Goal: Task Accomplishment & Management: Use online tool/utility

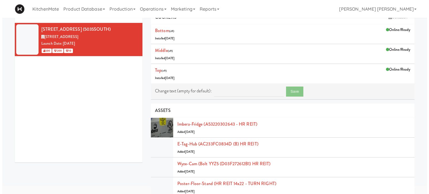
scroll to position [56, 0]
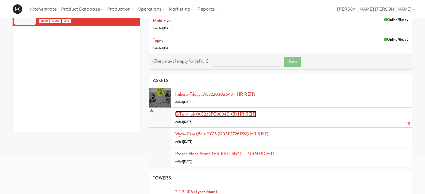
click at [202, 114] on link "E-tag-hub (AC233FC0834D (B) HR REIT)" at bounding box center [215, 114] width 81 height 6
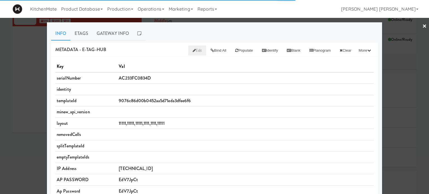
click at [193, 51] on span "Edit" at bounding box center [197, 50] width 9 height 5
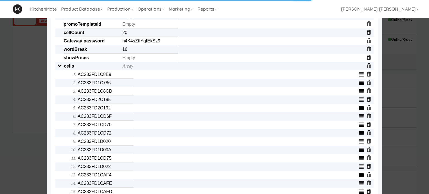
scroll to position [168, 0]
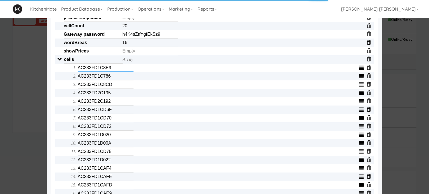
click at [115, 69] on input "AC233FD1C8E9" at bounding box center [106, 68] width 56 height 8
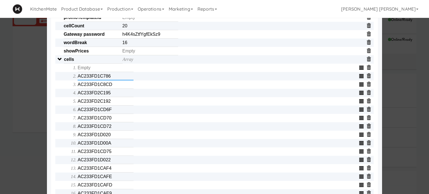
click at [117, 77] on input "AC233FD1C786" at bounding box center [106, 76] width 56 height 8
click at [118, 86] on input "AC233FD1C8CD" at bounding box center [106, 84] width 56 height 8
click at [118, 96] on input "AC233FD2C195" at bounding box center [106, 93] width 56 height 8
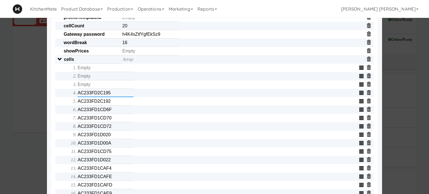
click at [118, 96] on input "AC233FD2C195" at bounding box center [106, 93] width 56 height 8
click at [117, 102] on input "AC233FD2C192" at bounding box center [106, 101] width 56 height 8
click at [116, 111] on input "AC233FD1CD6F" at bounding box center [106, 110] width 56 height 8
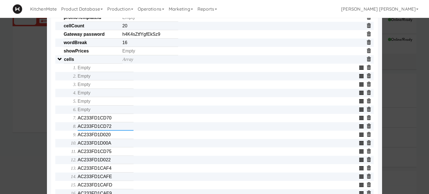
click at [114, 126] on input "AC233FD1CD72" at bounding box center [106, 126] width 56 height 8
click at [114, 121] on input "AC233FD1CD70" at bounding box center [106, 118] width 56 height 8
click at [115, 127] on input "AC233FD1CD72" at bounding box center [106, 126] width 56 height 8
drag, startPoint x: 115, startPoint y: 127, endPoint x: 117, endPoint y: 136, distance: 9.5
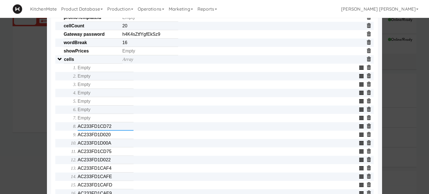
click at [115, 127] on input "AC233FD1CD72" at bounding box center [106, 126] width 56 height 8
click at [117, 139] on input "AC233FD1D020" at bounding box center [106, 135] width 56 height 8
click at [118, 145] on input "AC233FD1D00A" at bounding box center [106, 143] width 56 height 8
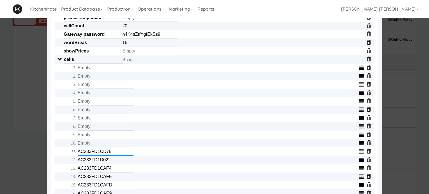
click at [116, 156] on input "AC233FD1CD75" at bounding box center [106, 151] width 56 height 8
click at [116, 155] on input "AC233FD1CD75" at bounding box center [106, 151] width 56 height 8
click at [116, 161] on input "AC233FD1D022" at bounding box center [106, 160] width 56 height 8
click at [117, 168] on input "AC233FD1CAF4" at bounding box center [106, 168] width 56 height 8
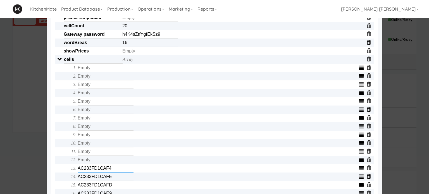
click at [117, 168] on input "AC233FD1CAF4" at bounding box center [106, 168] width 56 height 8
click at [117, 178] on input "AC233FD1CAFE" at bounding box center [106, 177] width 56 height 8
click at [117, 187] on input "AC233FD1CAFD" at bounding box center [106, 185] width 56 height 8
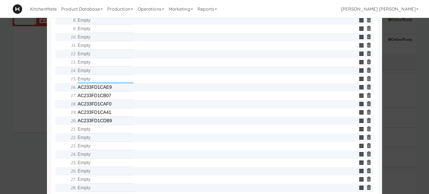
scroll to position [279, 0]
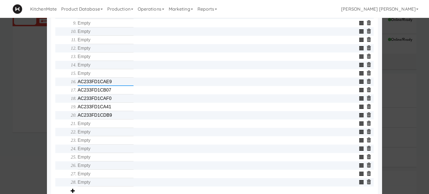
click at [113, 86] on input "AC233FD1CAE9" at bounding box center [106, 82] width 56 height 8
click at [111, 93] on input "AC233FD1CB07" at bounding box center [106, 90] width 56 height 8
click at [112, 102] on input "AC233FD1CAF0" at bounding box center [106, 98] width 56 height 8
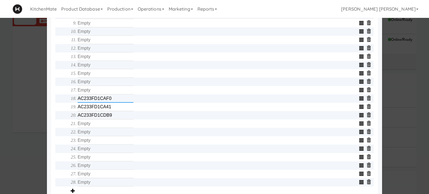
click at [112, 102] on input "AC233FD1CAF0" at bounding box center [106, 98] width 56 height 8
click at [113, 110] on input "AC233FD1CA41" at bounding box center [106, 107] width 56 height 8
click at [113, 118] on input "AC233FD1CDB9" at bounding box center [106, 115] width 56 height 8
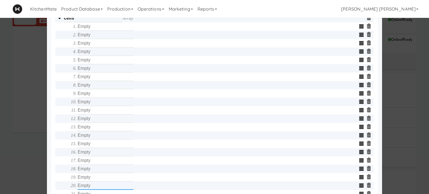
scroll to position [195, 0]
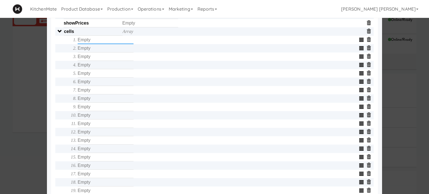
click at [105, 44] on input "text" at bounding box center [106, 40] width 56 height 8
type input "AC233FD2C195"
click at [108, 52] on input "text" at bounding box center [106, 48] width 56 height 8
type input "AC233FD2C192"
click at [108, 58] on input "text" at bounding box center [106, 56] width 56 height 8
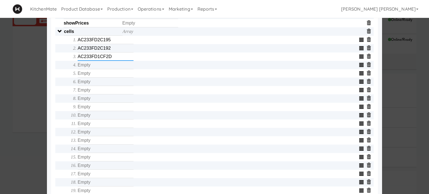
type input "AC233FD1CF2D"
click at [108, 68] on input "text" at bounding box center [106, 65] width 56 height 8
type input "AC233FD1C34C"
click at [109, 77] on input "text" at bounding box center [106, 73] width 56 height 8
type input "C30000040355"
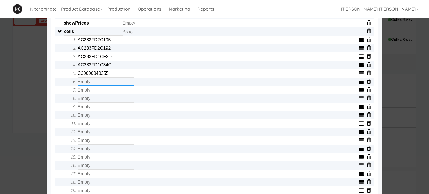
click at [106, 83] on input "text" at bounding box center [106, 82] width 56 height 8
type input "AC233FD1D01D"
click at [107, 92] on input "text" at bounding box center [106, 90] width 56 height 8
type input "AC233FD1342E"
click at [108, 101] on input "text" at bounding box center [106, 98] width 56 height 8
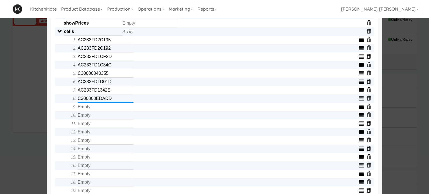
type input "C300000EDADD"
click at [108, 110] on input "text" at bounding box center [106, 107] width 56 height 8
type input "AC233FD1D062"
click at [101, 116] on input "text" at bounding box center [106, 115] width 56 height 8
type input "C300000EDE02"
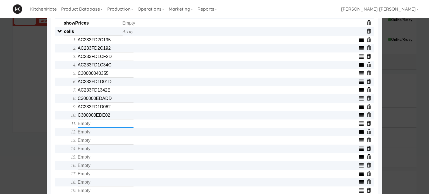
click at [98, 127] on input "text" at bounding box center [106, 124] width 56 height 8
type input "C300000EDB1E"
click at [98, 132] on input "text" at bounding box center [106, 132] width 56 height 8
type input "AC233FD1C92D"
click at [100, 143] on input "text" at bounding box center [106, 140] width 56 height 8
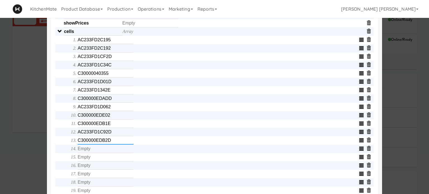
type input "C300000EDB2D"
click at [103, 153] on input "text" at bounding box center [106, 149] width 56 height 8
type input "AC233FD1CE3A"
click at [103, 157] on input "text" at bounding box center [106, 157] width 56 height 8
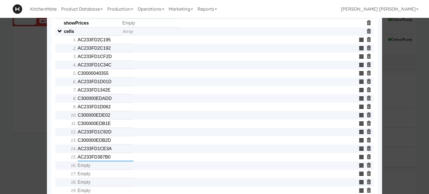
type input "AC233FD387B0"
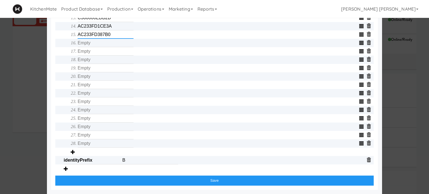
scroll to position [321, 0]
click at [116, 42] on input "text" at bounding box center [106, 43] width 56 height 8
type input "C300000EDA88"
click at [118, 52] on input "text" at bounding box center [106, 51] width 56 height 8
type input "C300000EDD04"
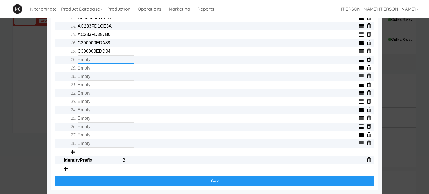
click at [116, 61] on input "text" at bounding box center [106, 60] width 56 height 8
type input "AC233FD1BDED"
click at [117, 67] on input "text" at bounding box center [106, 68] width 56 height 8
type input "AC233FD1CD35"
click at [113, 73] on input "text" at bounding box center [106, 76] width 56 height 8
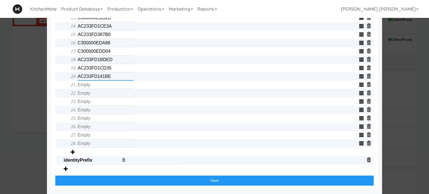
type input "AC233FD141BE"
click at [111, 83] on input "text" at bounding box center [106, 85] width 56 height 8
type input "AC233FD1CA3E"
click at [108, 93] on input "text" at bounding box center [106, 93] width 56 height 8
type input "AC233FD38868"
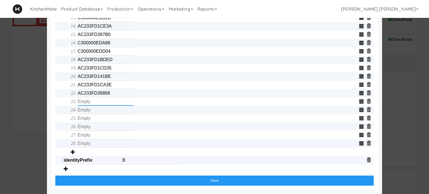
click at [109, 100] on input "text" at bounding box center [106, 101] width 56 height 8
type input "AC233FD39911"
click at [106, 111] on input "text" at bounding box center [106, 110] width 56 height 8
type input "AC233FD1CFAB"
click at [106, 116] on input "text" at bounding box center [106, 118] width 56 height 8
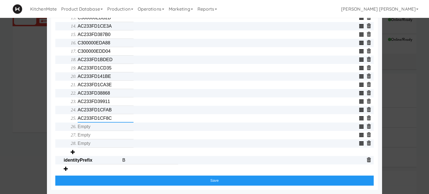
type input "AC233FD1CF8C"
click at [106, 125] on input "text" at bounding box center [106, 127] width 56 height 8
type input "AC233FD1C348"
click at [104, 137] on input "text" at bounding box center [106, 135] width 56 height 8
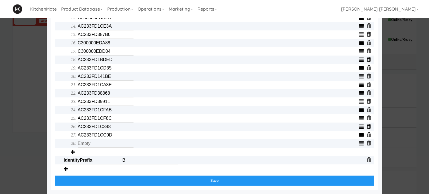
type input "AC233FD1CC0D"
click at [102, 143] on input "text" at bounding box center [106, 143] width 56 height 8
type input "AC233FD1C332"
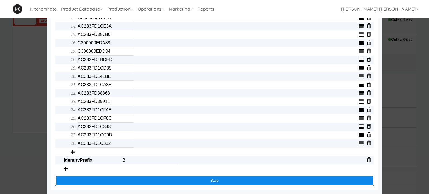
click at [156, 177] on button "Save" at bounding box center [214, 181] width 318 height 10
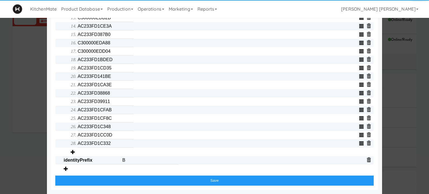
scroll to position [266, 0]
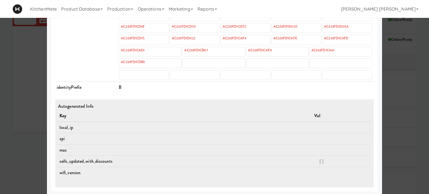
click at [18, 105] on div at bounding box center [214, 97] width 429 height 194
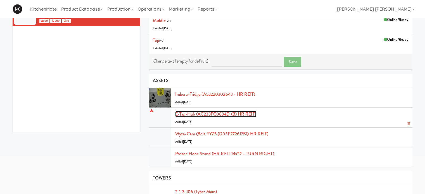
click at [223, 113] on link "E-tag-hub (AC233FC0834D (B) HR REIT)" at bounding box center [215, 114] width 81 height 6
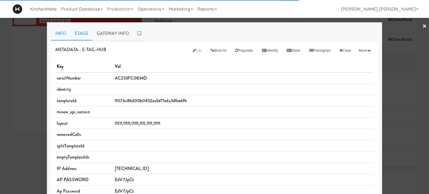
click at [81, 30] on link "Etags" at bounding box center [81, 34] width 22 height 14
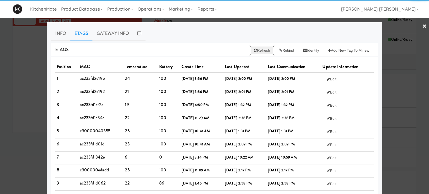
click at [256, 51] on button "Refresh" at bounding box center [261, 51] width 25 height 10
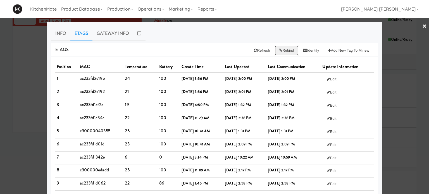
click at [282, 54] on button "Rebind" at bounding box center [286, 51] width 24 height 10
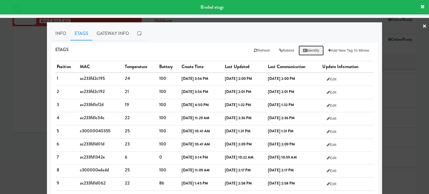
click at [315, 51] on button "Identify" at bounding box center [310, 51] width 25 height 10
